Goal: Entertainment & Leisure: Consume media (video, audio)

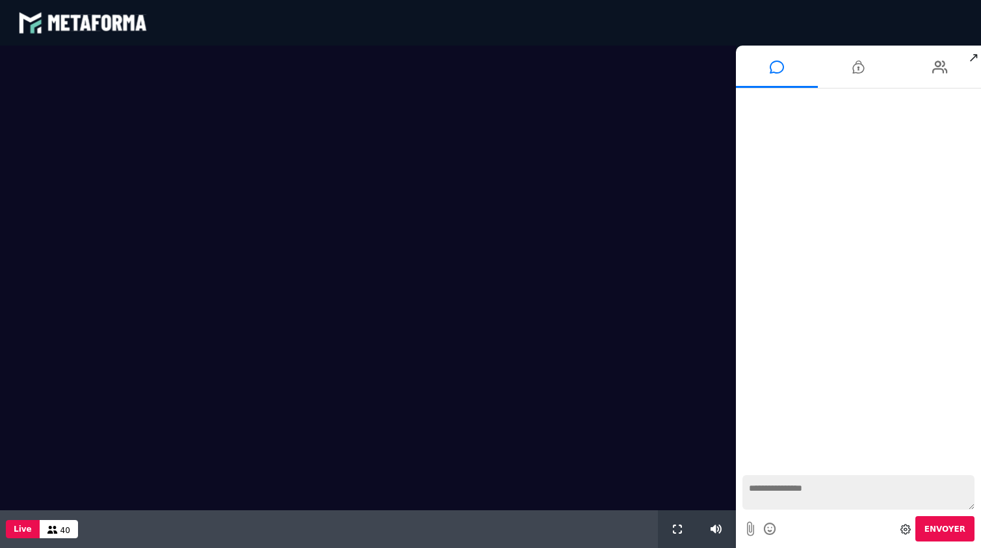
scroll to position [993, 0]
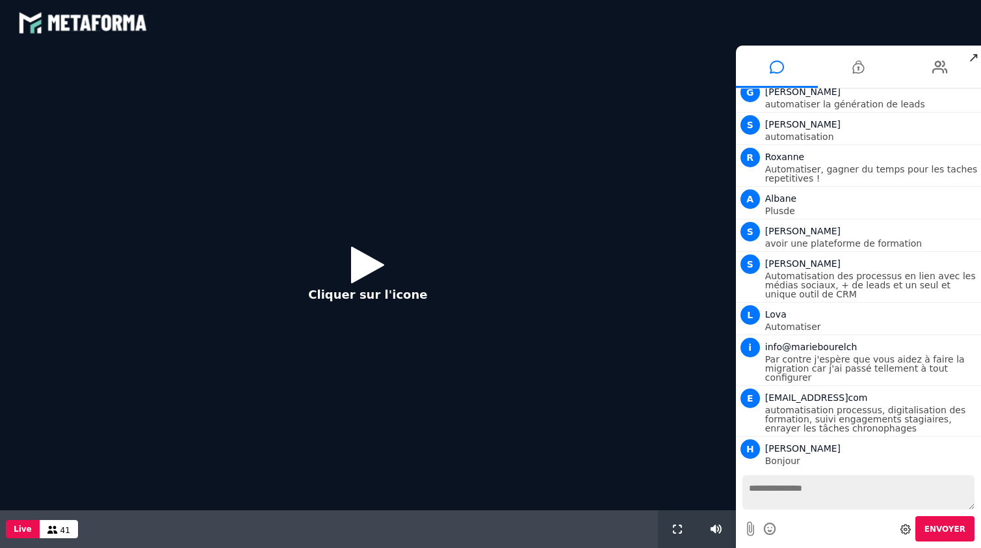
click at [367, 269] on icon at bounding box center [367, 264] width 33 height 42
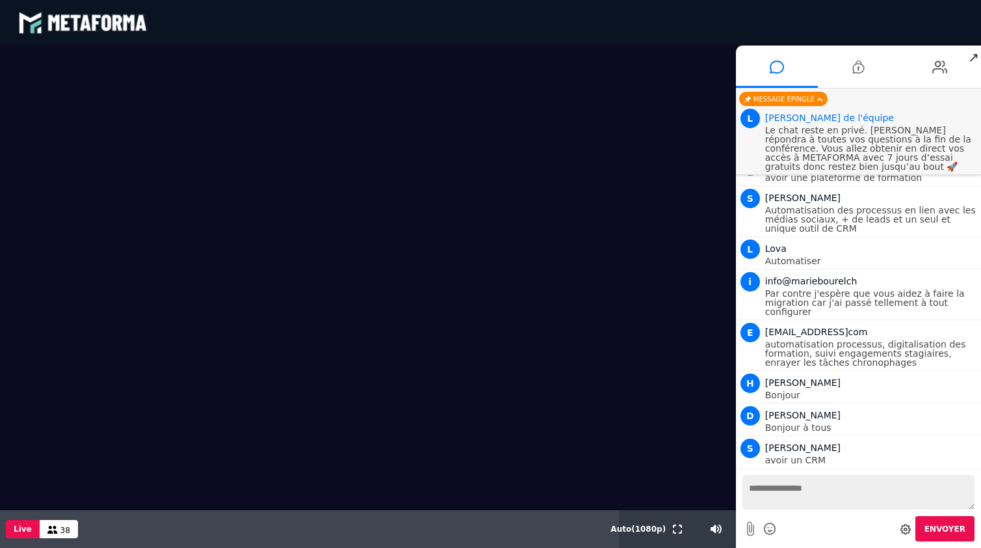
scroll to position [1059, 0]
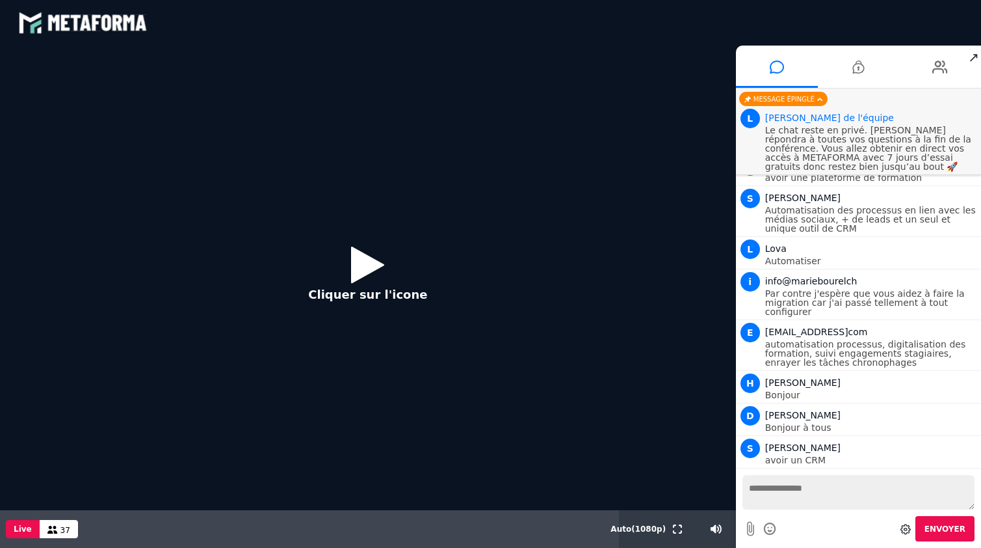
click at [352, 274] on icon at bounding box center [367, 264] width 33 height 42
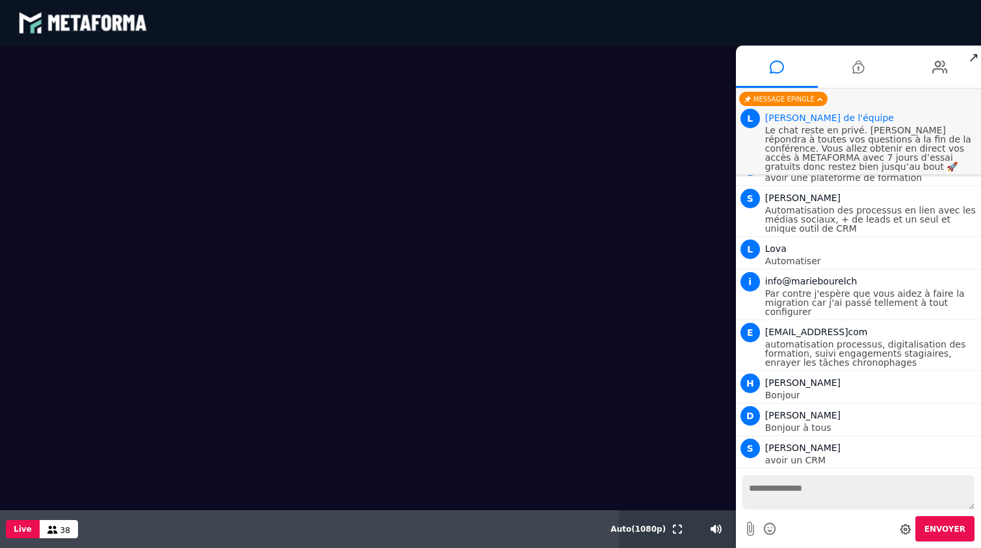
click at [265, 381] on video at bounding box center [368, 278] width 736 height 464
drag, startPoint x: 715, startPoint y: 529, endPoint x: 640, endPoint y: 532, distance: 75.5
click at [0, 0] on input "range" at bounding box center [0, 0] width 0 height 0
type input "**"
click at [717, 527] on input "range" at bounding box center [705, 528] width 55 height 3
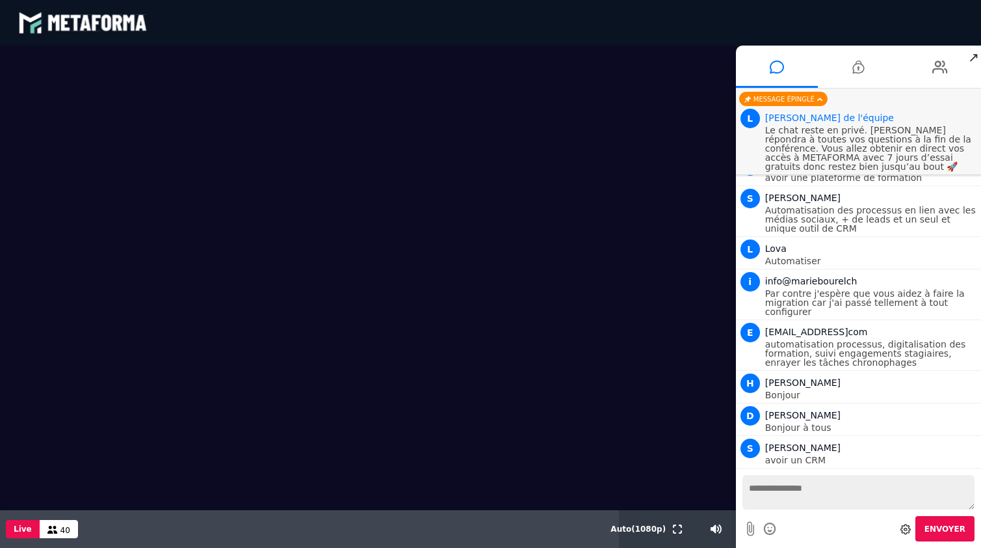
click at [775, 491] on textarea at bounding box center [859, 492] width 232 height 34
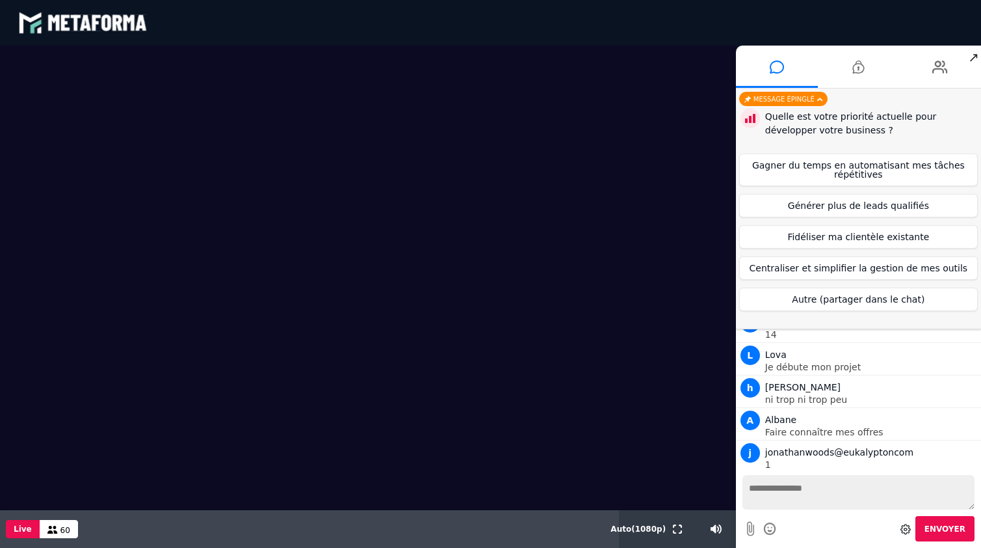
scroll to position [1778, 0]
